Goal: Task Accomplishment & Management: Use online tool/utility

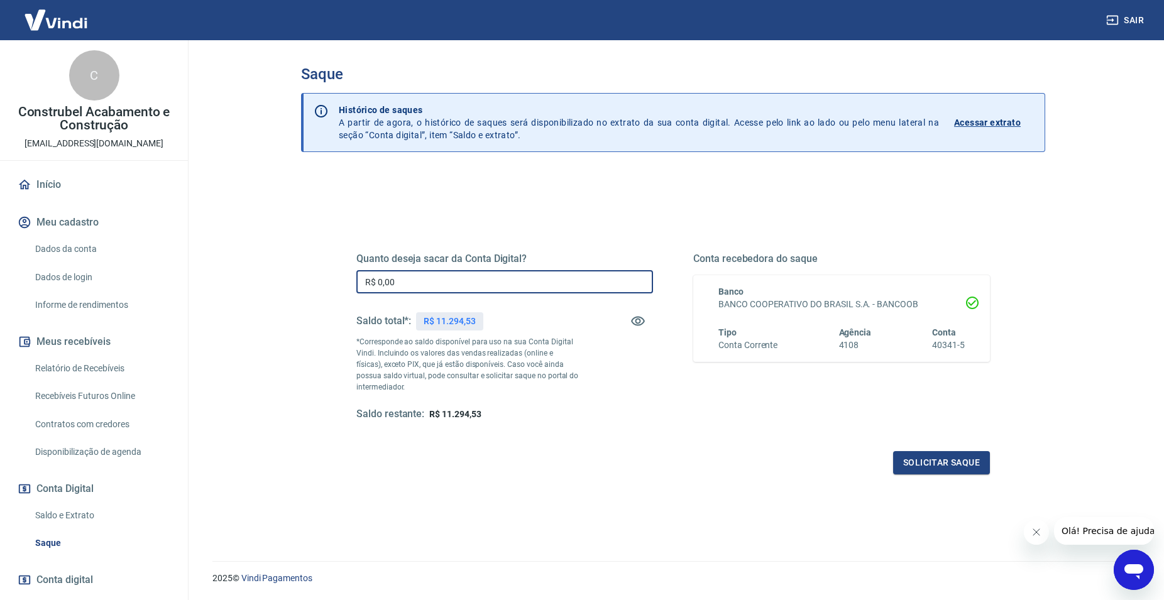
click at [422, 277] on input "R$ 0,00" at bounding box center [504, 281] width 297 height 23
type input "R$ 11.294,53"
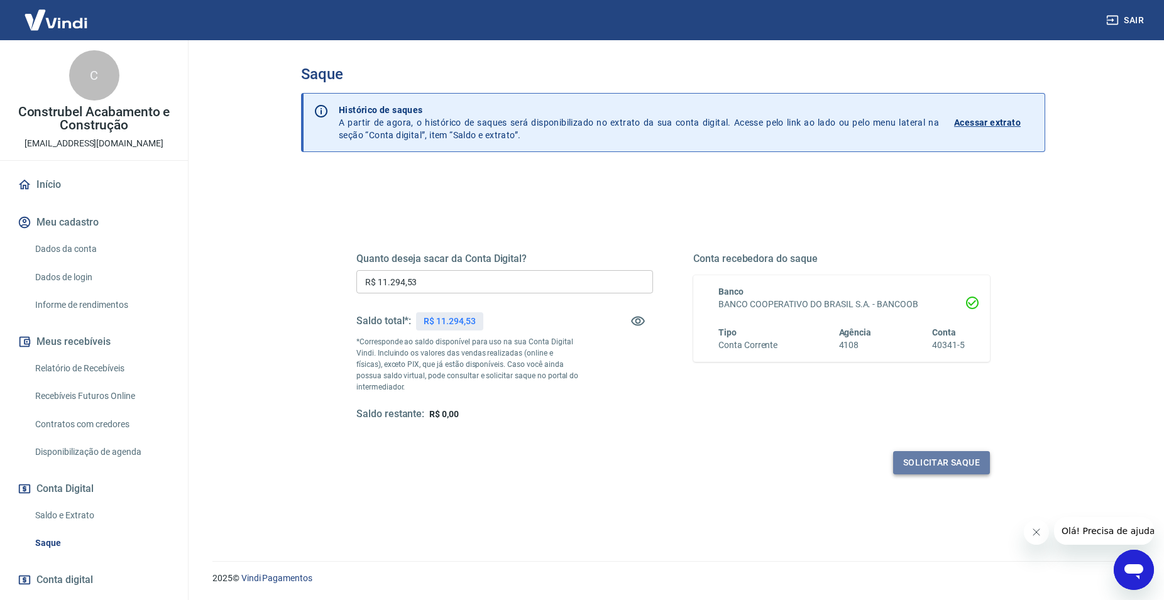
click at [949, 463] on button "Solicitar saque" at bounding box center [941, 462] width 97 height 23
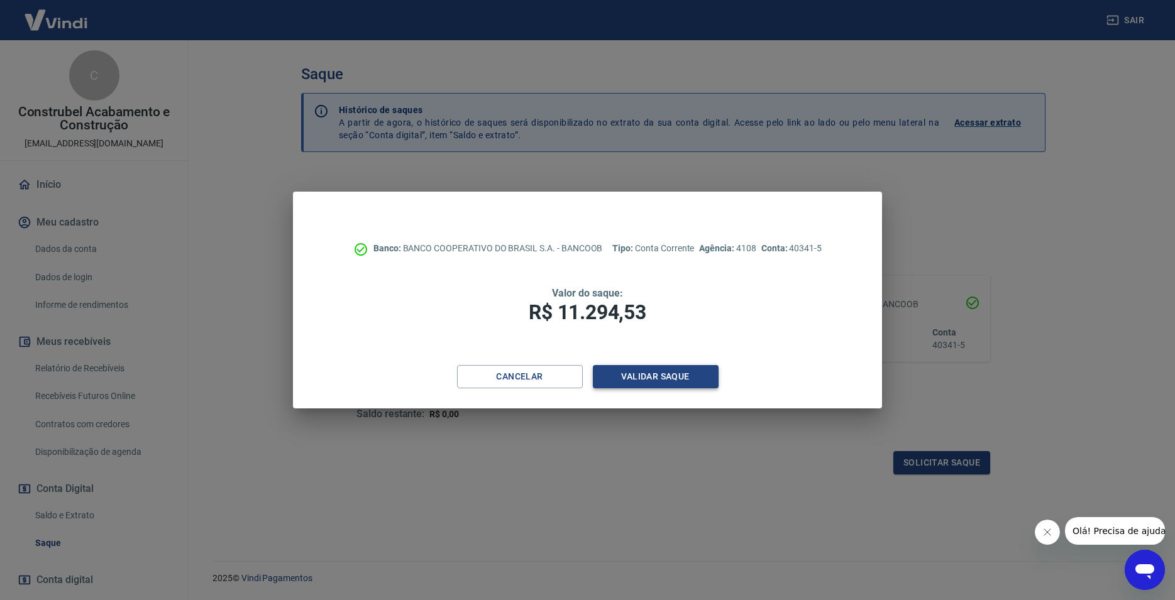
click at [671, 376] on button "Validar saque" at bounding box center [656, 376] width 126 height 23
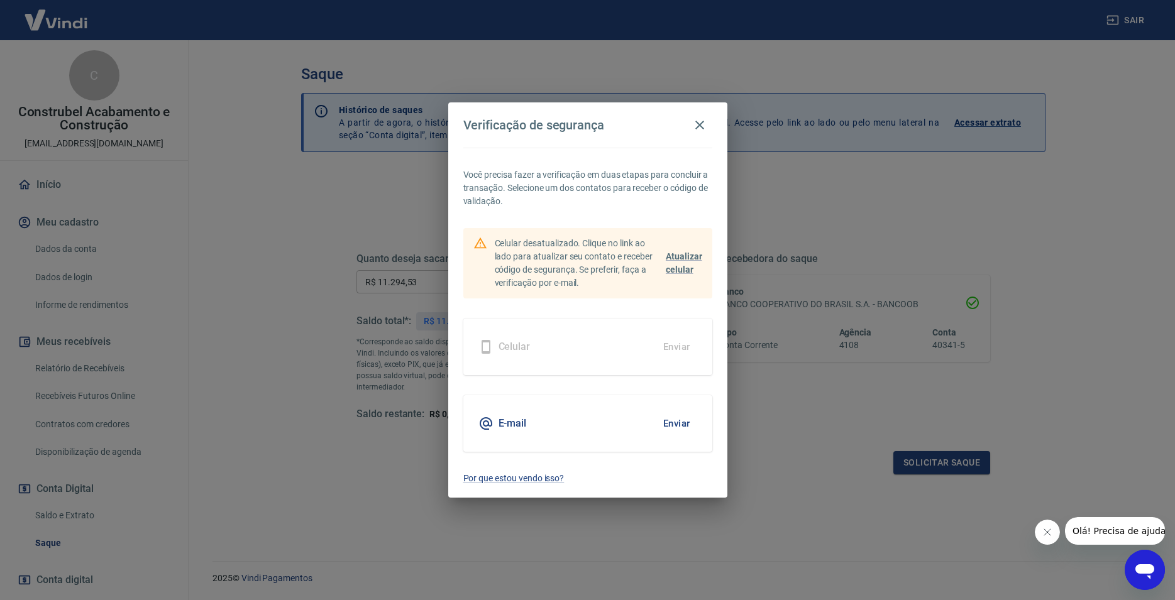
click at [612, 419] on div "E-mail Enviar" at bounding box center [587, 423] width 249 height 57
click at [679, 425] on button "Enviar" at bounding box center [676, 423] width 41 height 26
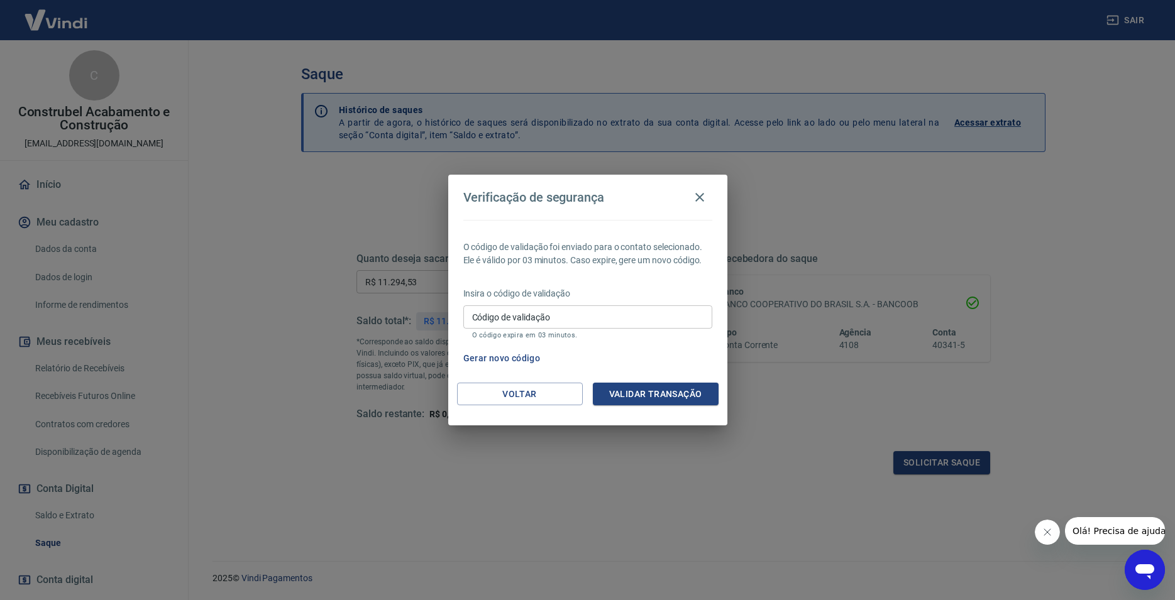
click at [547, 311] on input "Código de validação" at bounding box center [587, 316] width 249 height 23
type input "985612"
click at [636, 394] on button "Validar transação" at bounding box center [656, 394] width 126 height 23
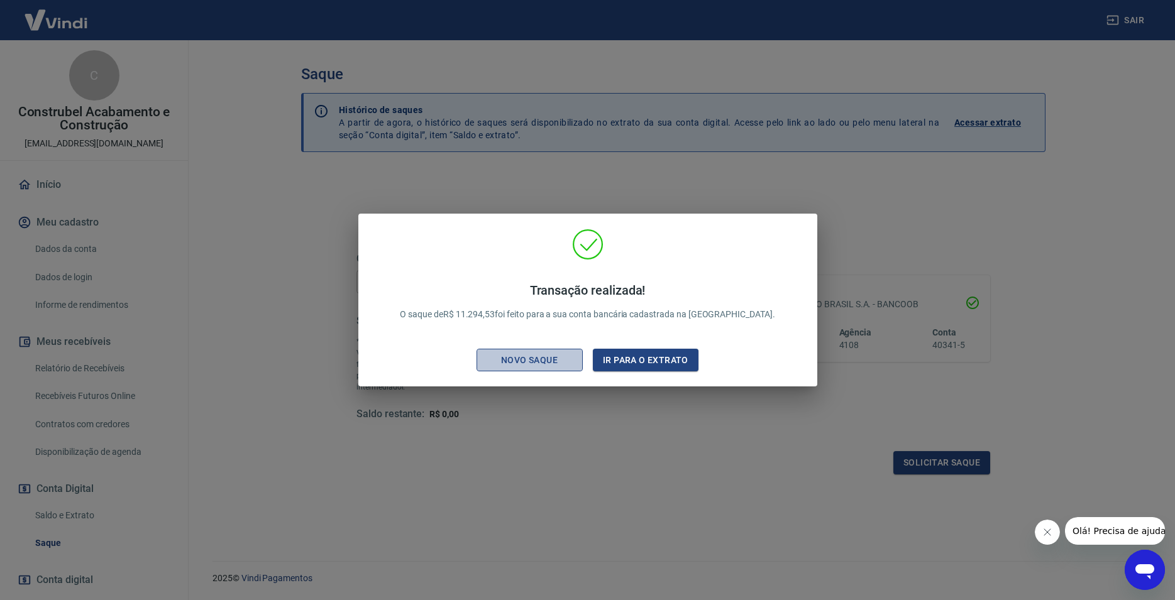
click at [566, 363] on div "Novo saque" at bounding box center [529, 361] width 87 height 16
